Goal: Transaction & Acquisition: Book appointment/travel/reservation

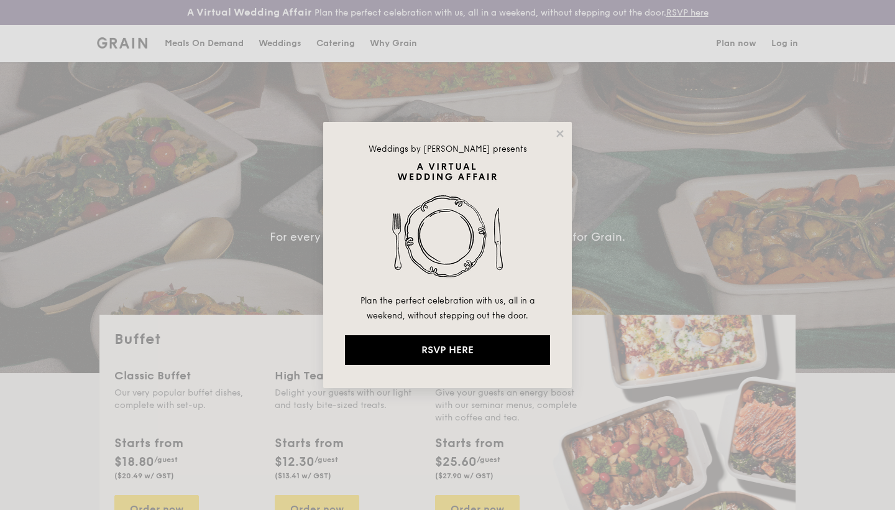
select select
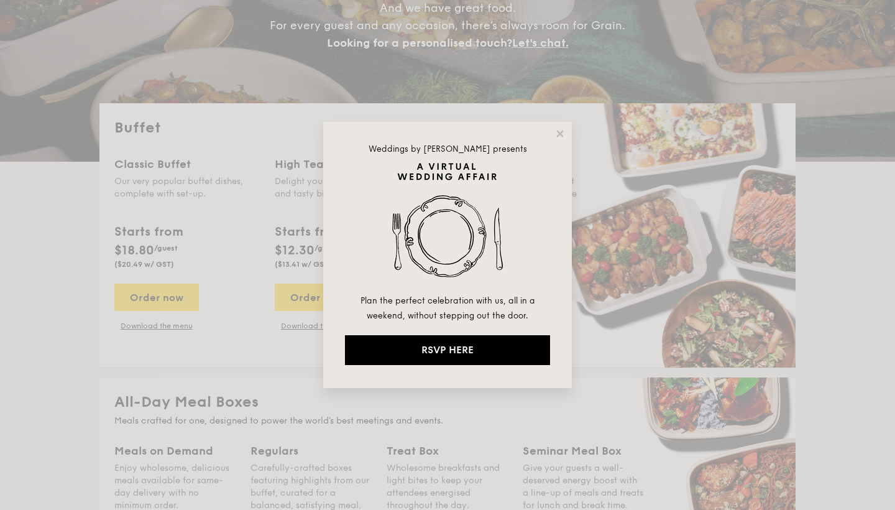
click at [563, 140] on div "Weddings by [PERSON_NAME] presents Plan the perfect celebration with us, all in…" at bounding box center [447, 255] width 249 height 266
click at [561, 130] on icon at bounding box center [560, 133] width 11 height 11
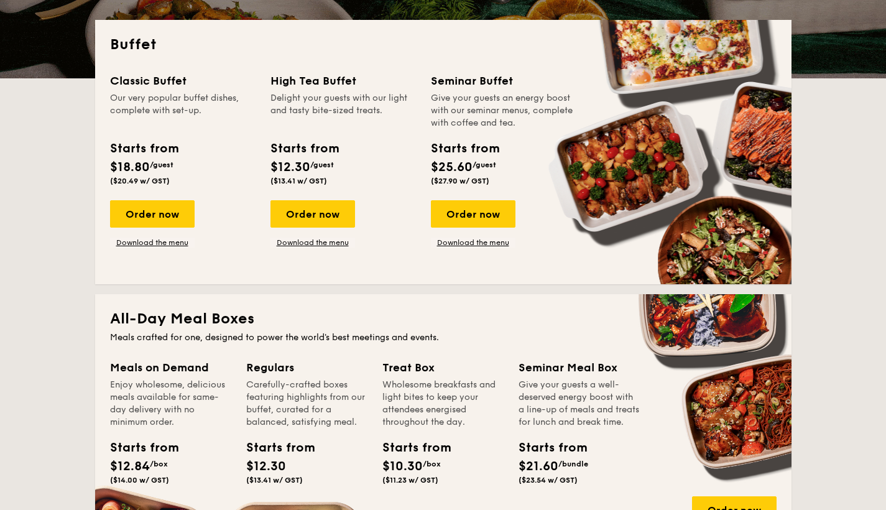
scroll to position [282, 0]
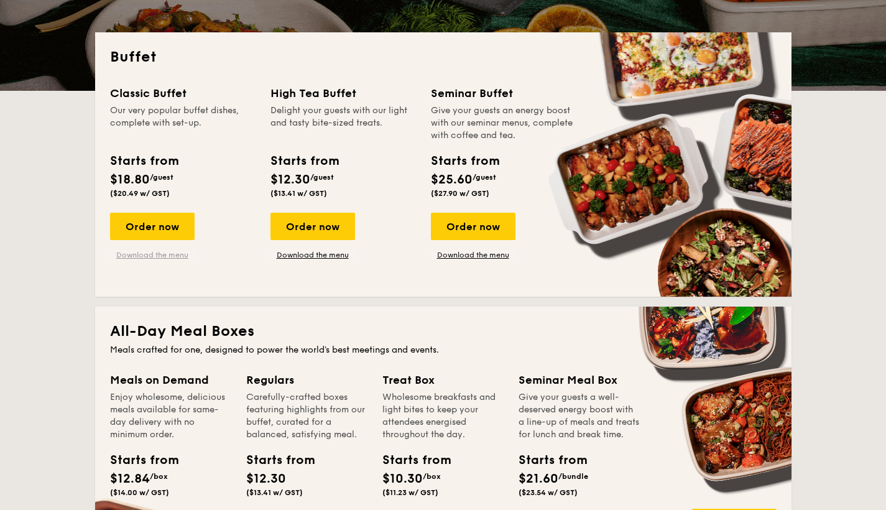
click at [141, 256] on link "Download the menu" at bounding box center [152, 255] width 85 height 10
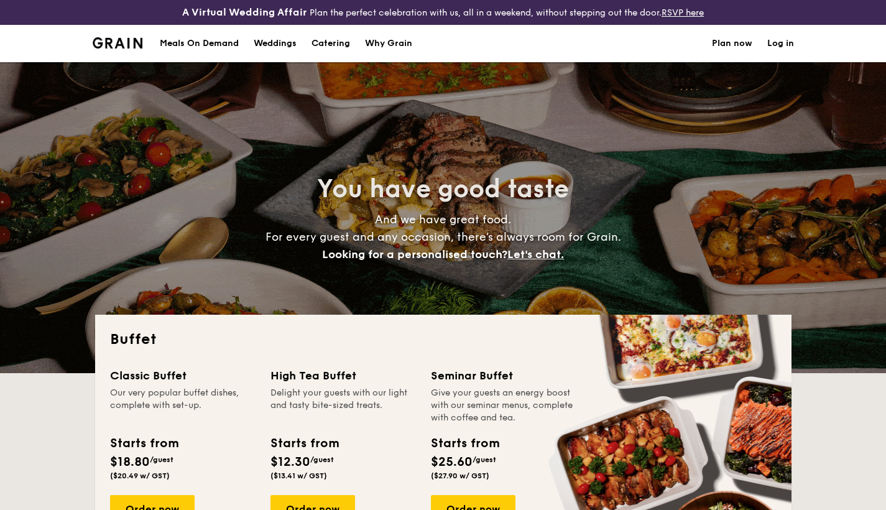
select select
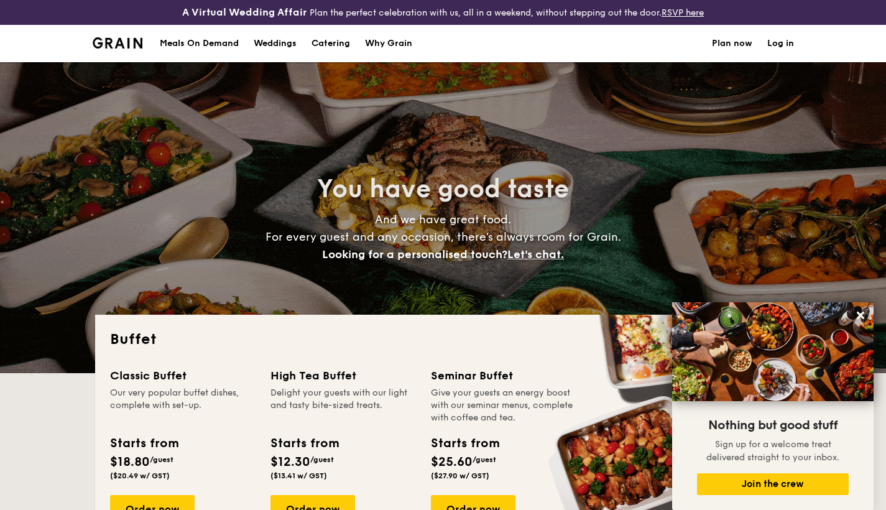
click at [332, 39] on h1 "Catering" at bounding box center [331, 43] width 39 height 37
click at [394, 45] on div "Why Grain" at bounding box center [388, 43] width 47 height 37
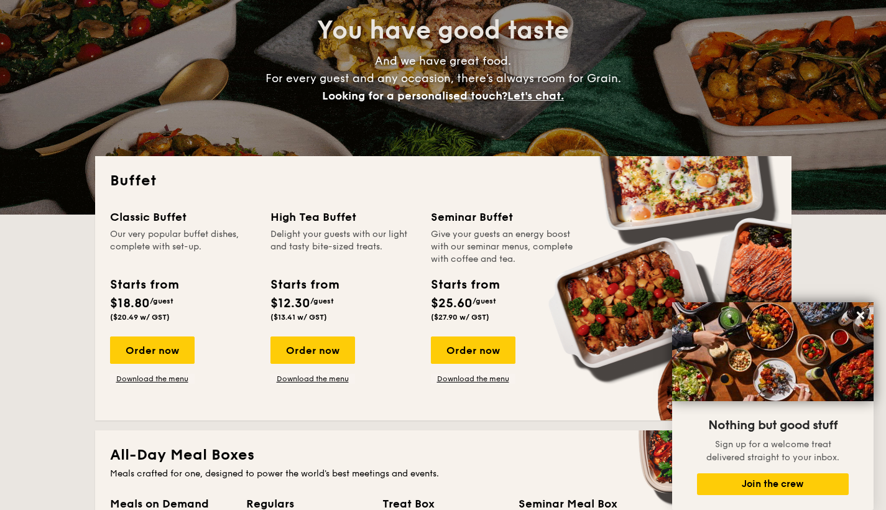
scroll to position [161, 0]
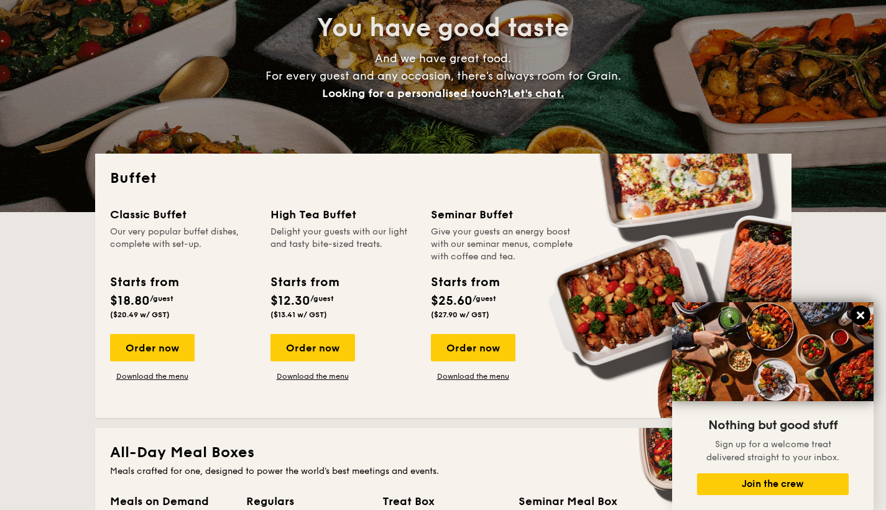
click at [861, 316] on icon at bounding box center [860, 315] width 7 height 7
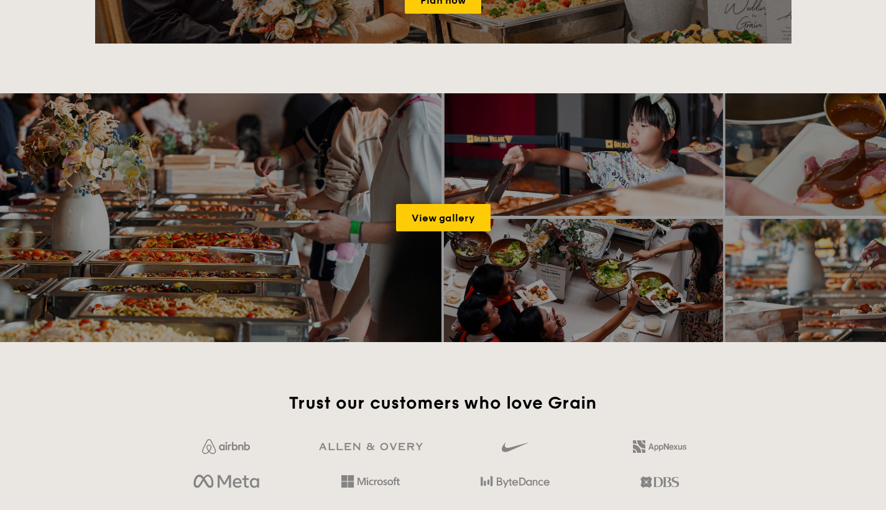
scroll to position [1627, 0]
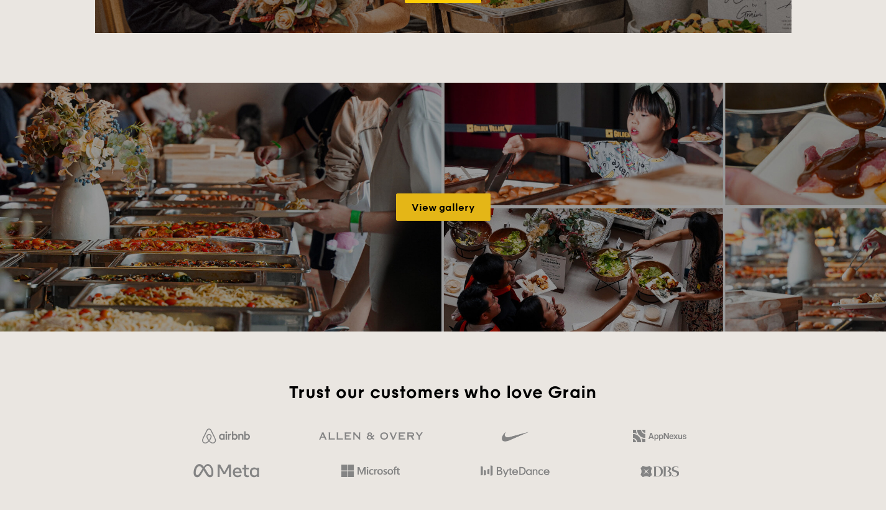
click at [443, 201] on link "View gallery" at bounding box center [443, 206] width 95 height 27
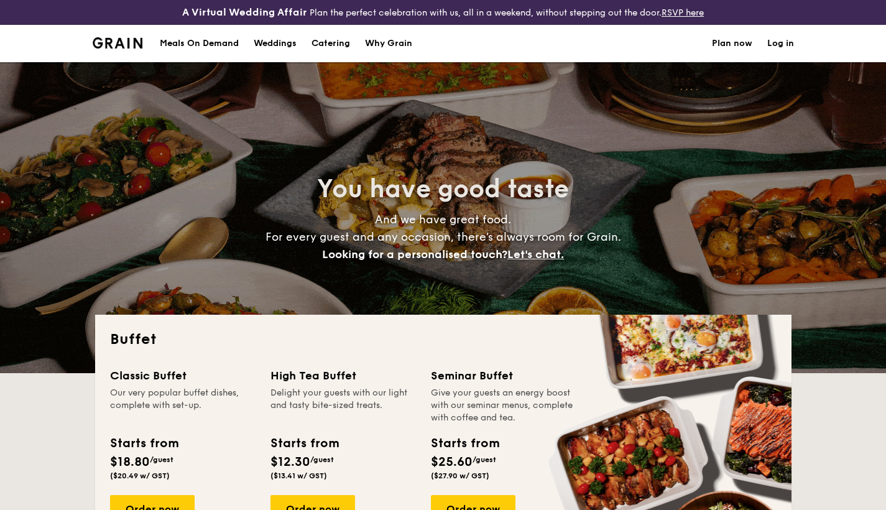
click at [538, 256] on span "Let's chat." at bounding box center [535, 254] width 57 height 14
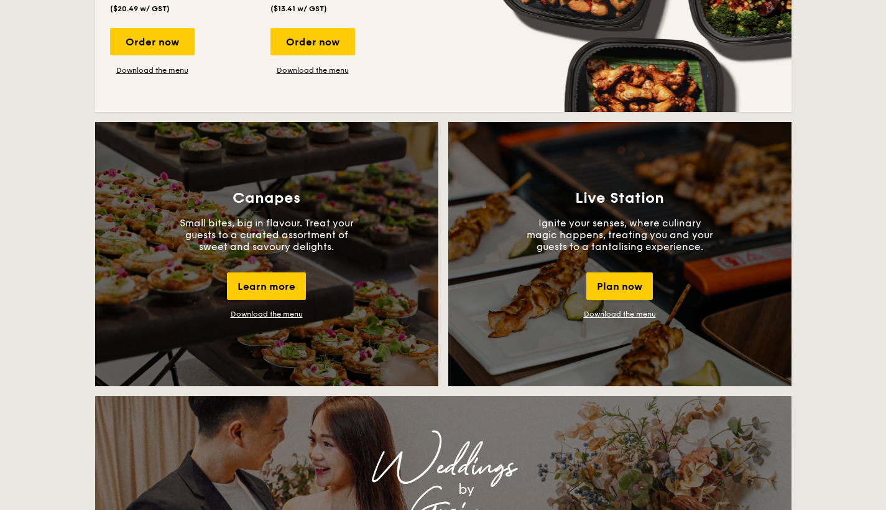
scroll to position [999, 0]
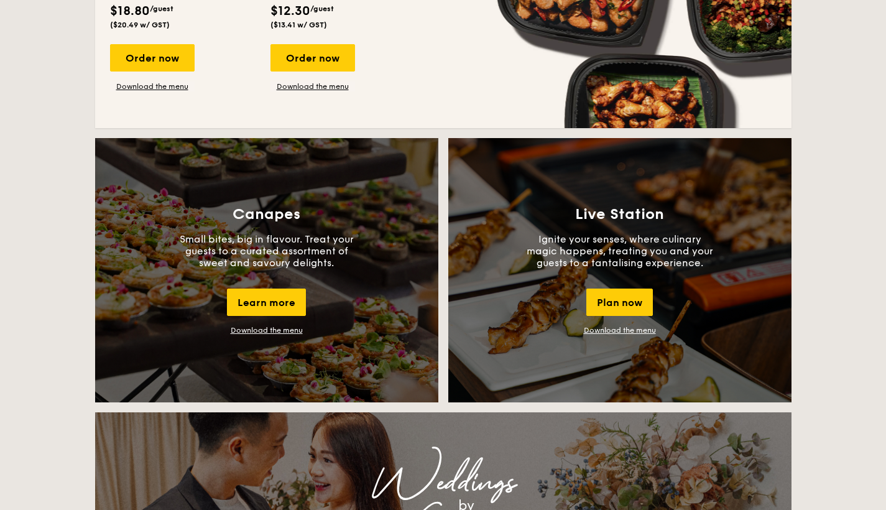
click at [270, 328] on link "Download the menu" at bounding box center [267, 330] width 72 height 9
